Goal: Task Accomplishment & Management: Manage account settings

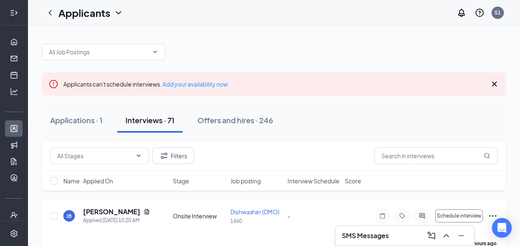
click at [15, 14] on icon "Expand" at bounding box center [16, 13] width 2 height 4
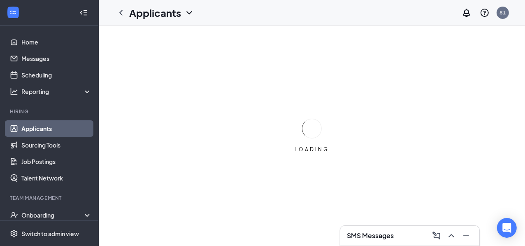
click at [81, 14] on icon "Collapse" at bounding box center [83, 13] width 8 height 8
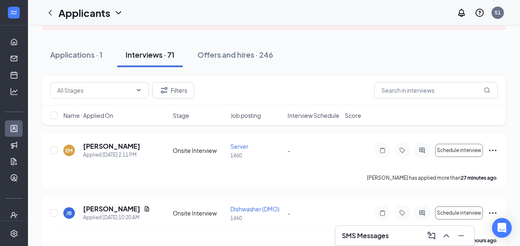
scroll to position [66, 0]
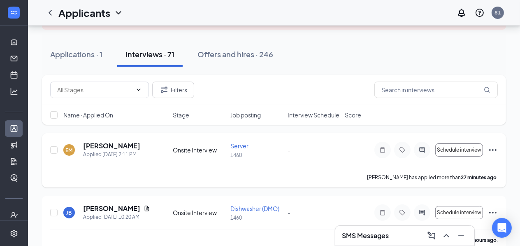
click at [496, 149] on icon "Ellipses" at bounding box center [492, 150] width 7 height 2
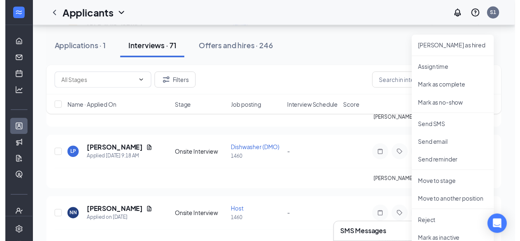
scroll to position [197, 0]
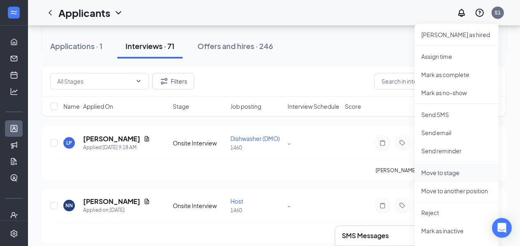
click at [466, 176] on li "Move to stage" at bounding box center [457, 172] width 84 height 18
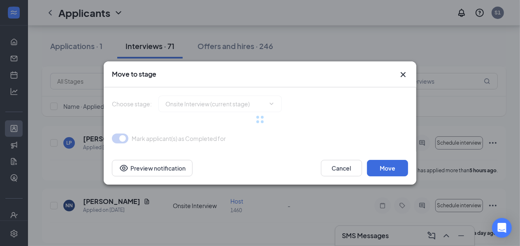
type input "Hiring Complete (final stage)"
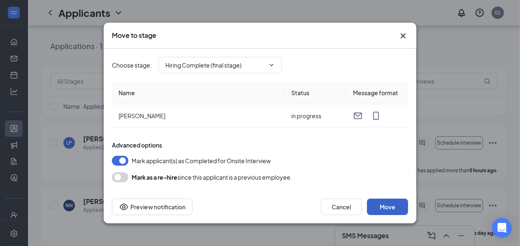
click at [376, 207] on button "Move" at bounding box center [387, 206] width 41 height 16
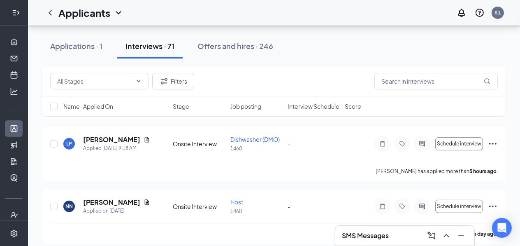
click at [8, 13] on div at bounding box center [14, 13] width 16 height 16
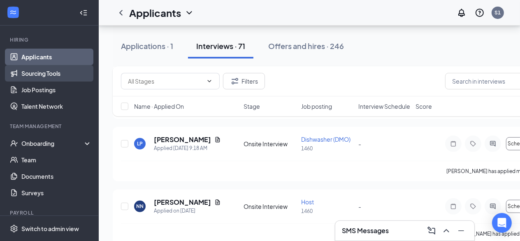
scroll to position [93, 0]
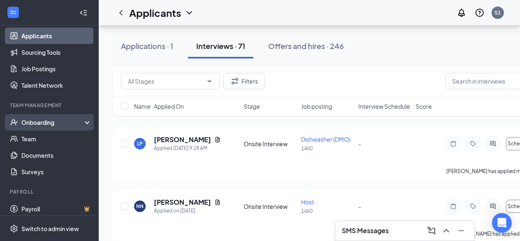
click at [49, 122] on div "Onboarding" at bounding box center [52, 122] width 63 height 8
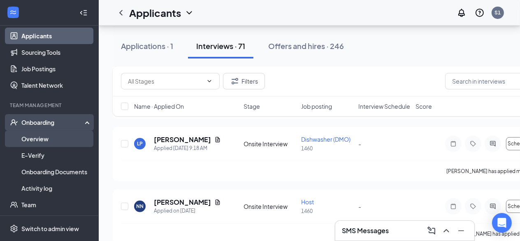
click at [47, 137] on link "Overview" at bounding box center [56, 138] width 70 height 16
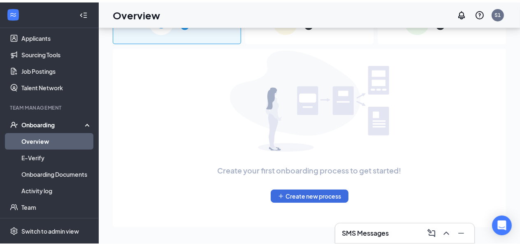
scroll to position [37, 0]
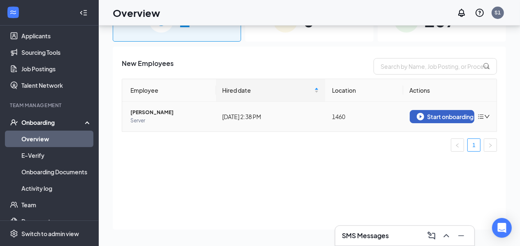
click at [426, 114] on div "Start onboarding" at bounding box center [442, 116] width 51 height 7
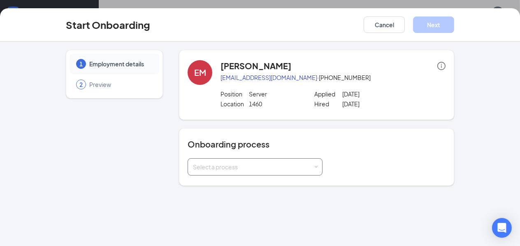
click at [259, 169] on div "Select a process" at bounding box center [253, 166] width 121 height 8
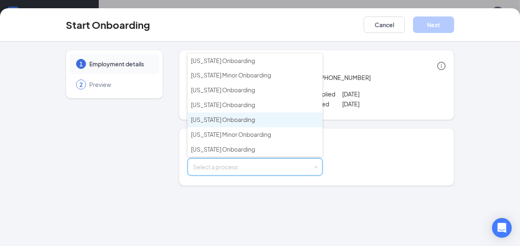
scroll to position [98, 0]
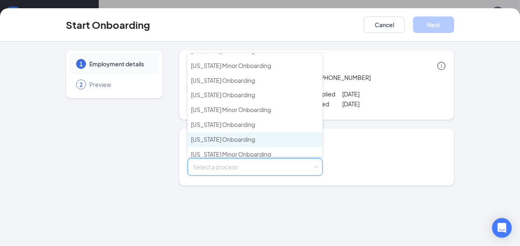
click at [216, 135] on span "[US_STATE] Onboarding" at bounding box center [223, 138] width 64 height 7
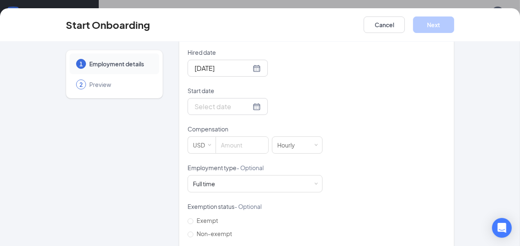
scroll to position [197, 0]
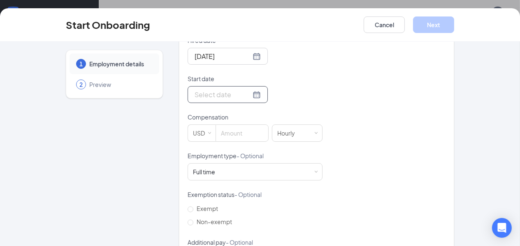
click at [249, 94] on div at bounding box center [228, 94] width 66 height 10
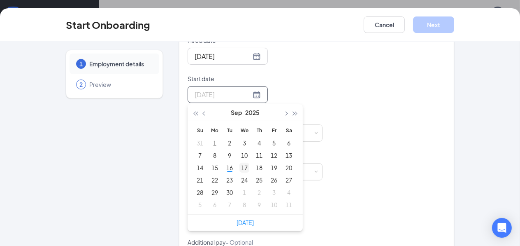
type input "[DATE]"
click at [244, 167] on div "17" at bounding box center [244, 167] width 10 height 10
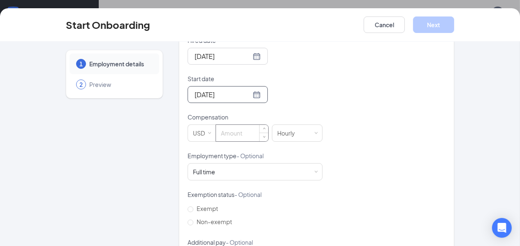
click at [251, 134] on input at bounding box center [242, 133] width 52 height 16
type input "2.13"
click at [385, 136] on div "Hired date [DATE] Start date [DATE] [DATE] Su Mo Tu We Th Fr Sa 31 1 2 3 4 5 6 …" at bounding box center [317, 151] width 258 height 230
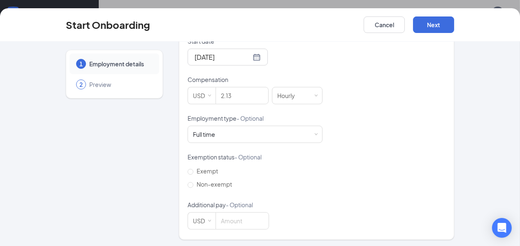
scroll to position [235, 0]
click at [425, 24] on button "Next" at bounding box center [433, 24] width 41 height 16
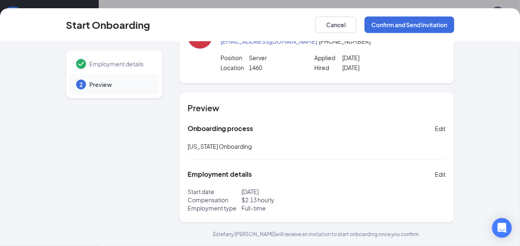
scroll to position [35, 0]
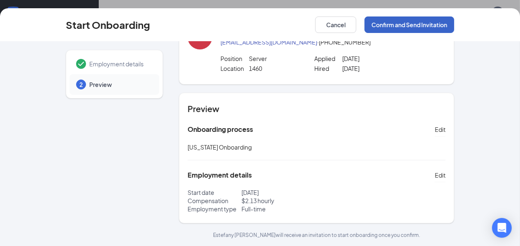
click at [387, 31] on button "Confirm and Send Invitation" at bounding box center [409, 24] width 90 height 16
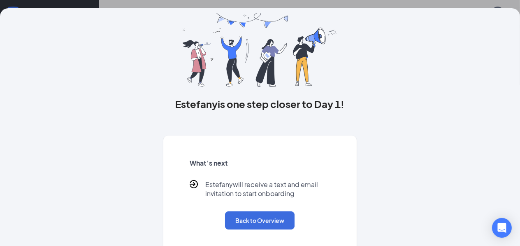
scroll to position [35, 0]
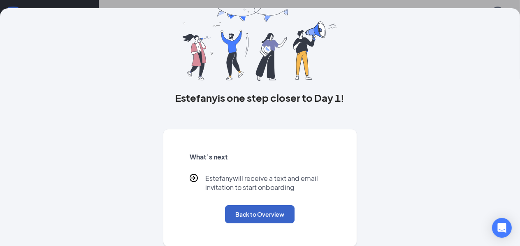
click at [260, 213] on button "Back to Overview" at bounding box center [260, 214] width 70 height 18
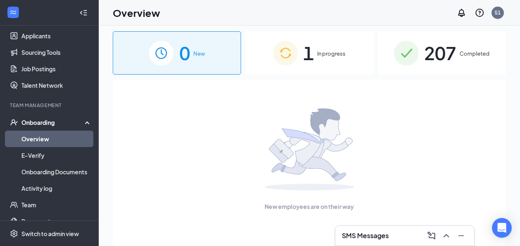
scroll to position [0, 0]
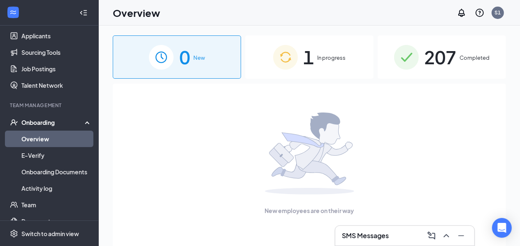
click at [330, 51] on div "1 In progress" at bounding box center [309, 56] width 128 height 43
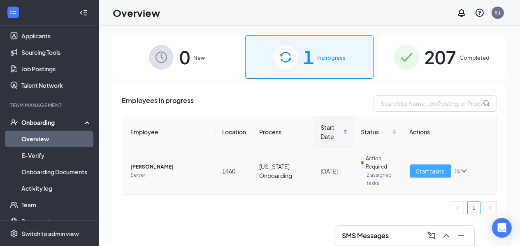
click at [432, 169] on span "Start tasks" at bounding box center [430, 170] width 28 height 9
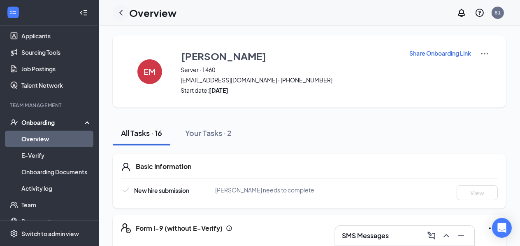
click at [123, 15] on icon "ChevronLeft" at bounding box center [121, 13] width 10 height 10
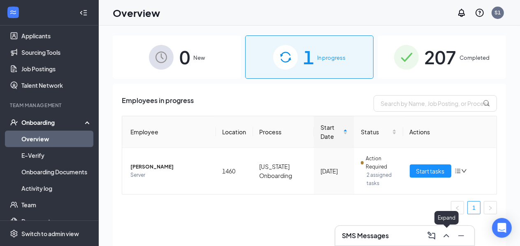
click at [447, 236] on icon "ChevronUp" at bounding box center [446, 235] width 10 height 10
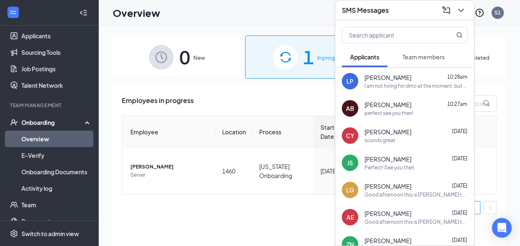
click at [414, 83] on div "I am not hiring for dmo at the moment. but around November i will be looking fo…" at bounding box center [415, 85] width 103 height 7
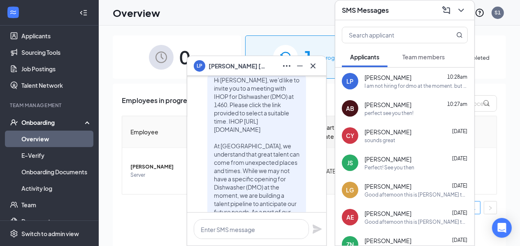
scroll to position [-263, 0]
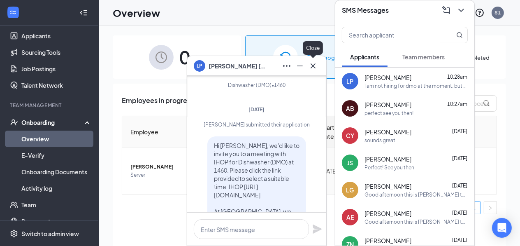
click at [312, 65] on icon "Cross" at bounding box center [313, 65] width 5 height 5
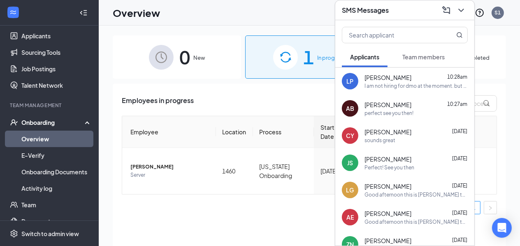
click at [409, 79] on div "[PERSON_NAME] 10:28am" at bounding box center [415, 77] width 103 height 8
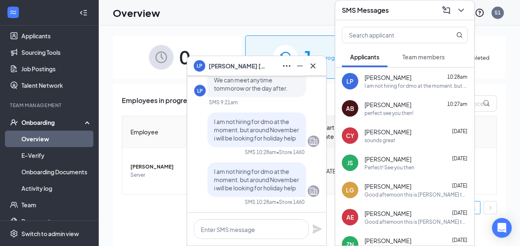
click at [314, 66] on icon "Cross" at bounding box center [313, 65] width 5 height 5
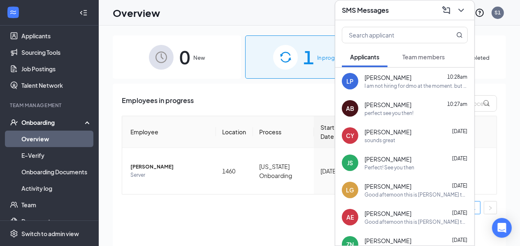
click at [397, 107] on span "[PERSON_NAME]" at bounding box center [387, 104] width 47 height 8
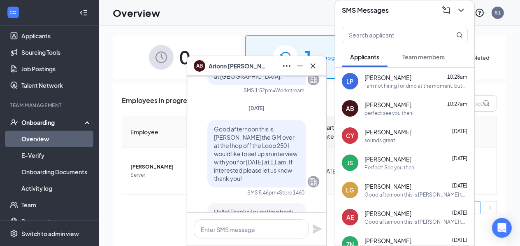
scroll to position [-131, 0]
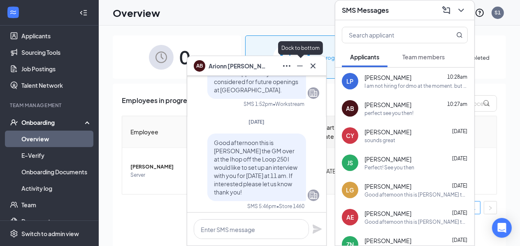
click at [314, 64] on icon "Cross" at bounding box center [313, 66] width 10 height 10
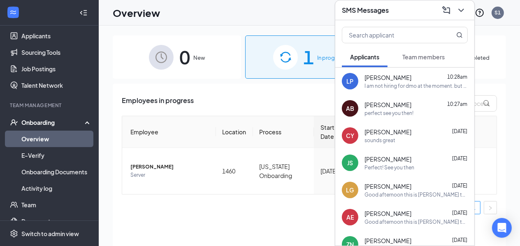
click at [406, 140] on div "sounds great" at bounding box center [415, 140] width 103 height 7
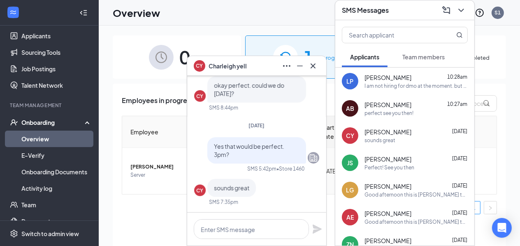
scroll to position [0, 0]
click at [315, 67] on icon "Cross" at bounding box center [313, 66] width 10 height 10
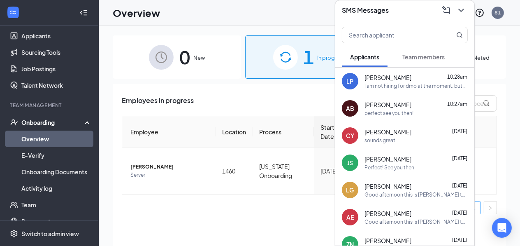
click at [463, 12] on icon "ChevronDown" at bounding box center [461, 10] width 10 height 10
